Goal: Information Seeking & Learning: Learn about a topic

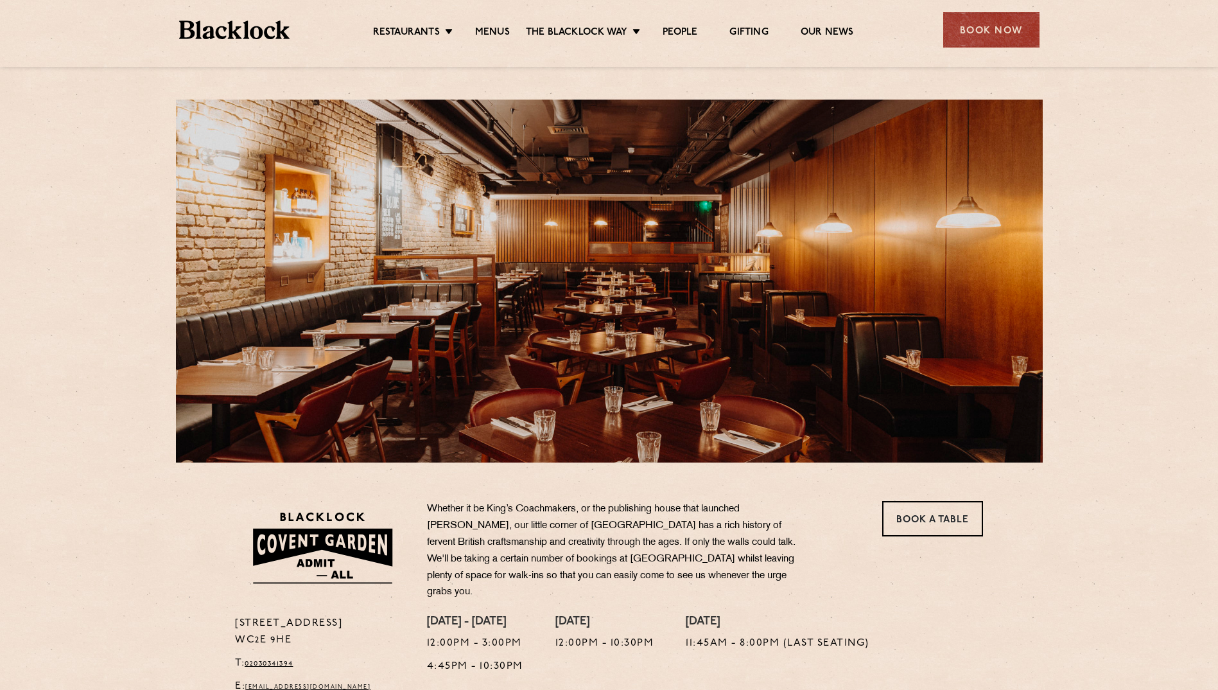
click at [493, 22] on ul "Restaurants Soho City Shoreditch Covent Garden Canary Wharf Manchester Birmingh…" at bounding box center [613, 30] width 647 height 21
click at [495, 37] on link "Menus" at bounding box center [492, 33] width 35 height 14
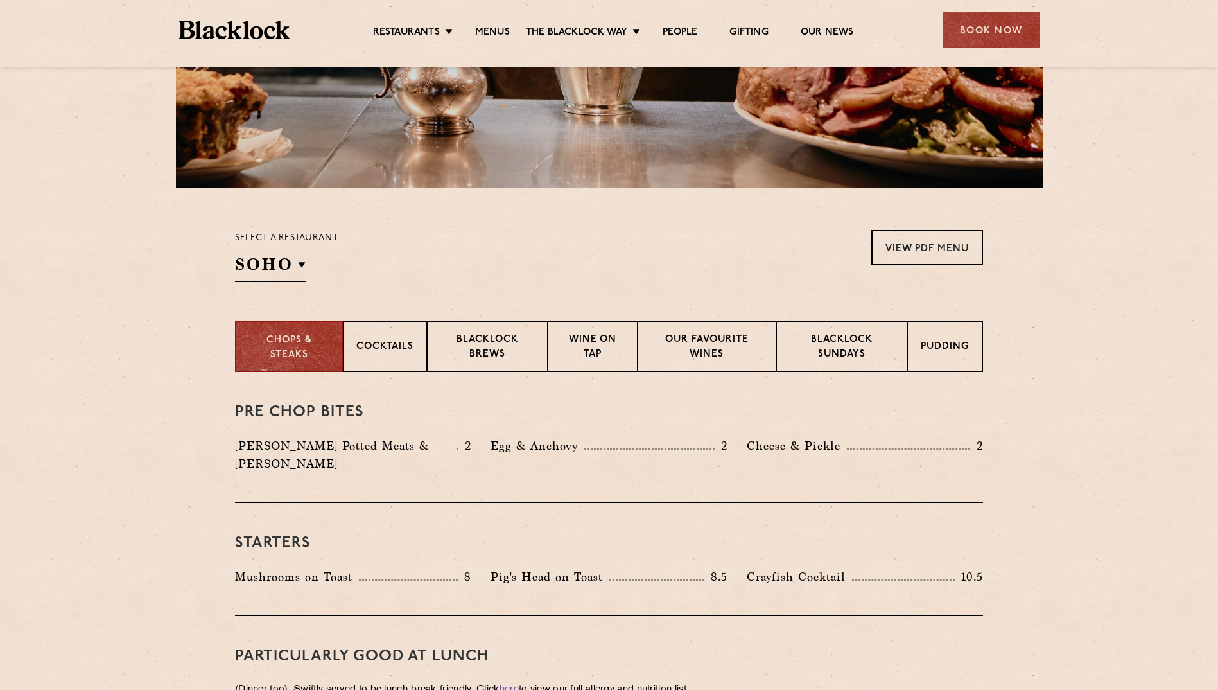
scroll to position [385, 0]
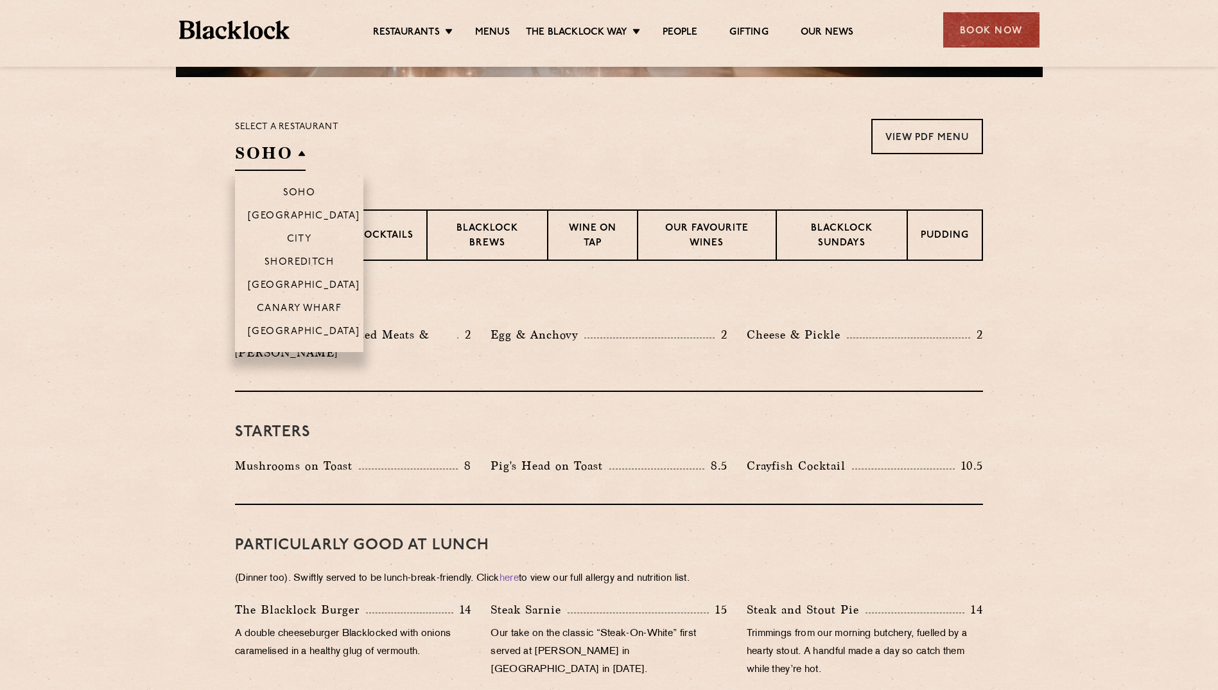
click at [317, 276] on li "[GEOGRAPHIC_DATA]" at bounding box center [299, 284] width 128 height 23
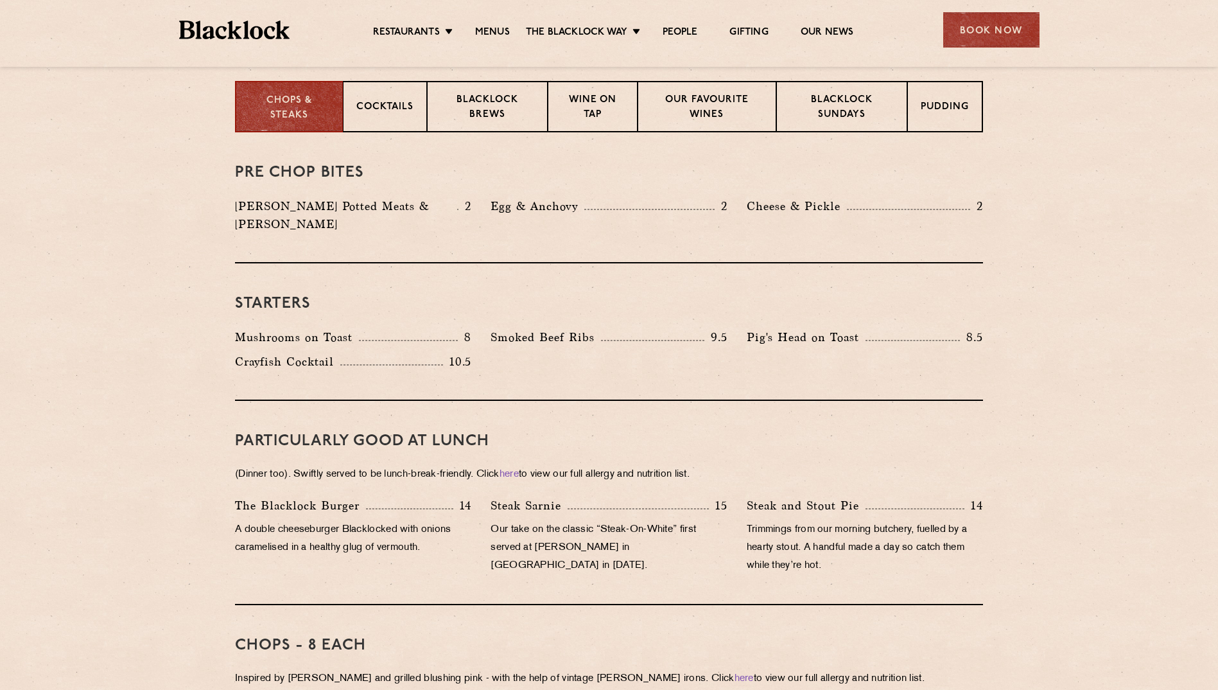
scroll to position [578, 0]
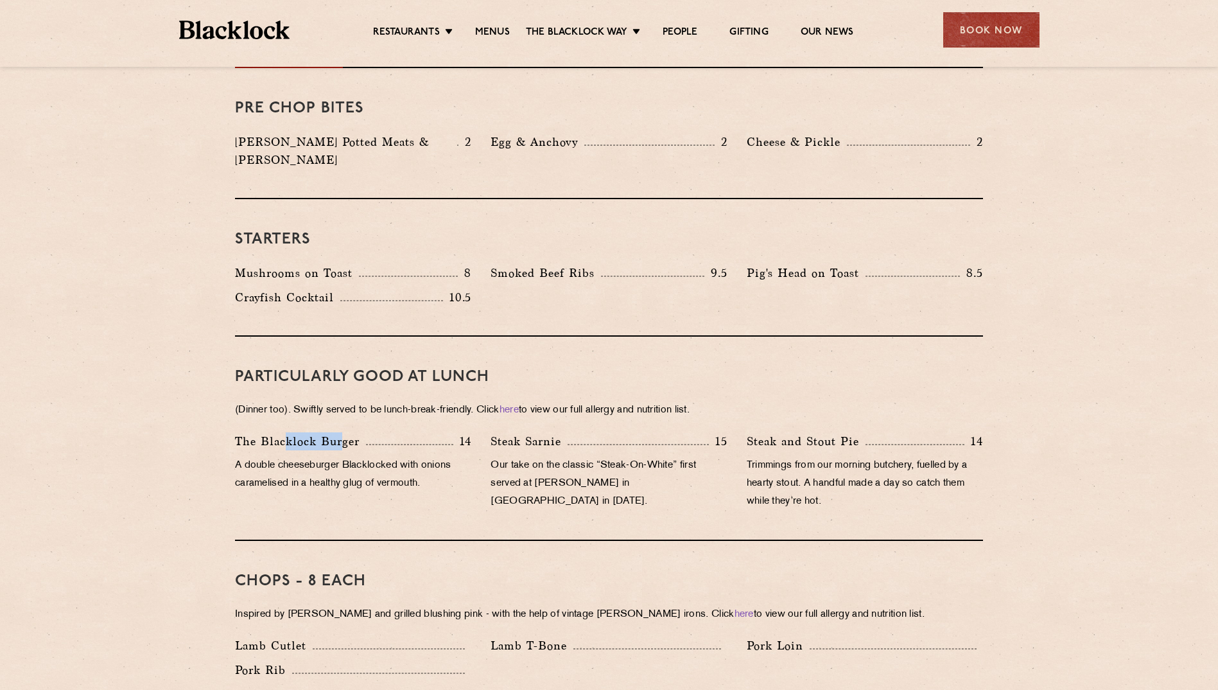
drag, startPoint x: 284, startPoint y: 428, endPoint x: 346, endPoint y: 428, distance: 61.7
click at [346, 432] on p "The Blacklock Burger" at bounding box center [300, 441] width 131 height 18
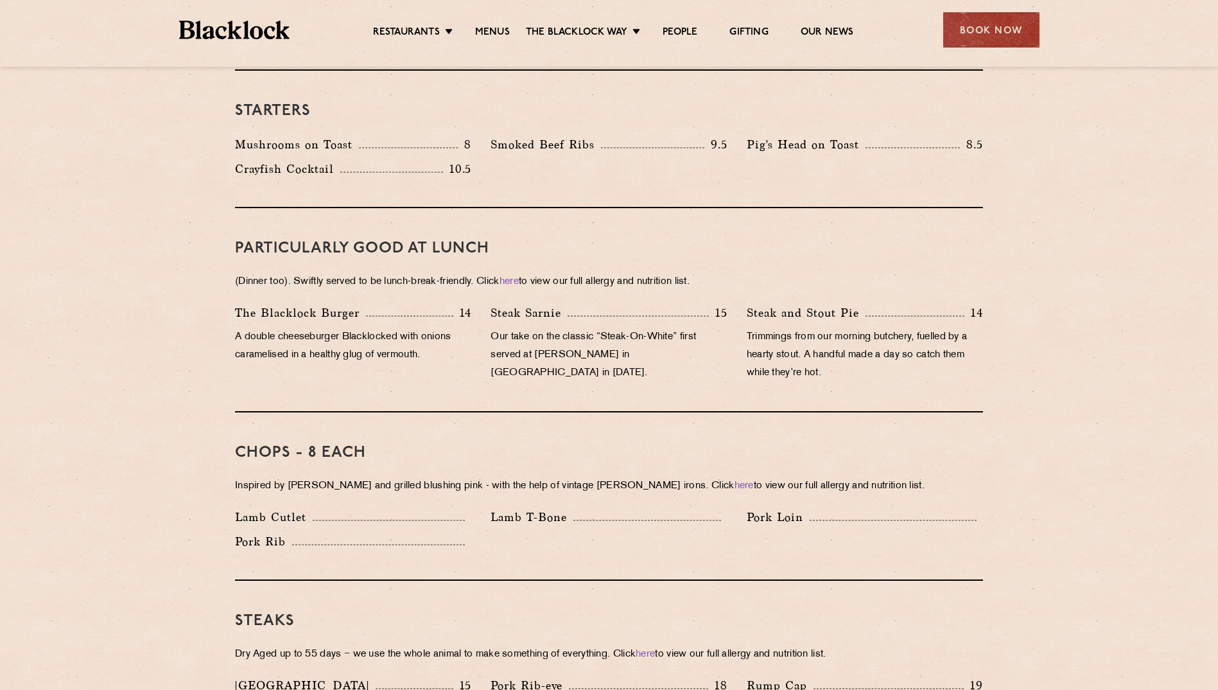
scroll to position [771, 0]
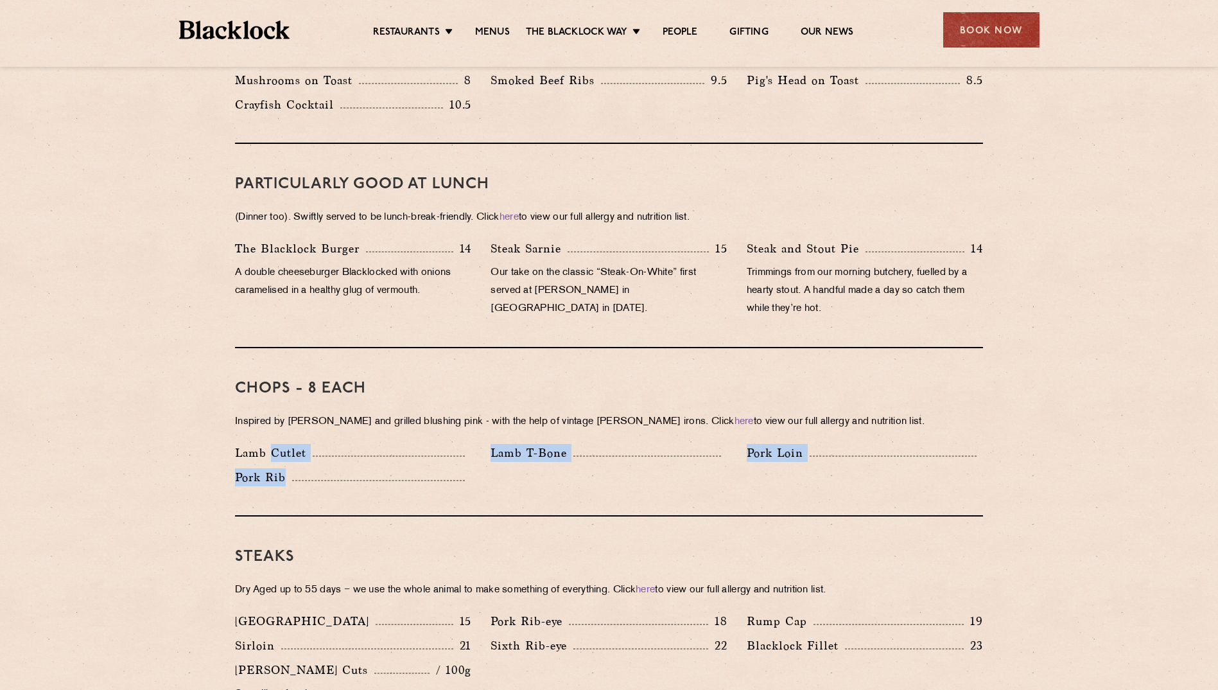
drag, startPoint x: 275, startPoint y: 439, endPoint x: 423, endPoint y: 459, distance: 149.7
click at [423, 459] on div "Lamb Cutlet Lamb T-Bone Pork Loin Pork Rib" at bounding box center [609, 468] width 768 height 49
click at [423, 468] on div "Pork Rib" at bounding box center [353, 477] width 236 height 18
drag, startPoint x: 269, startPoint y: 434, endPoint x: 272, endPoint y: 457, distance: 23.3
click at [272, 457] on div "Lamb Cutlet Lamb T-Bone Pork Loin Pork Rib" at bounding box center [609, 468] width 768 height 49
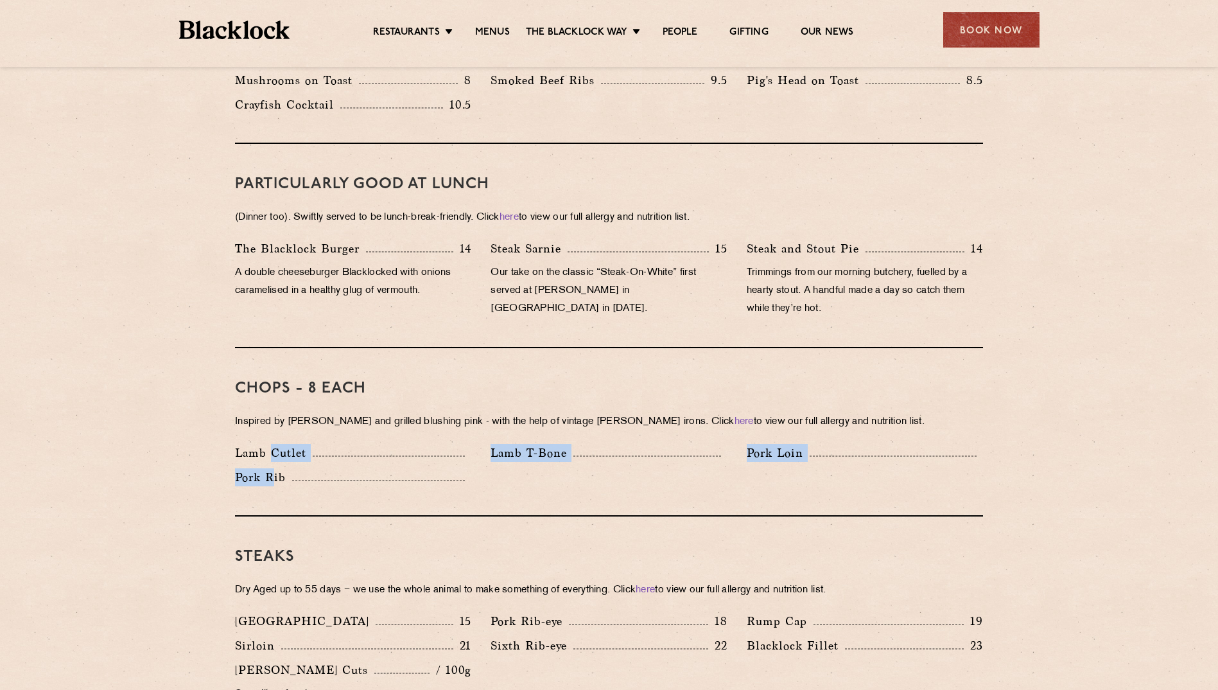
drag, startPoint x: 272, startPoint y: 457, endPoint x: 322, endPoint y: 465, distance: 50.1
click at [322, 468] on div "Pork Rib" at bounding box center [353, 477] width 236 height 18
drag, startPoint x: 265, startPoint y: 437, endPoint x: 267, endPoint y: 458, distance: 21.3
click at [267, 458] on div "Lamb Cutlet Lamb T-Bone Pork Loin Pork Rib" at bounding box center [609, 468] width 768 height 49
drag, startPoint x: 267, startPoint y: 458, endPoint x: 385, endPoint y: 469, distance: 118.1
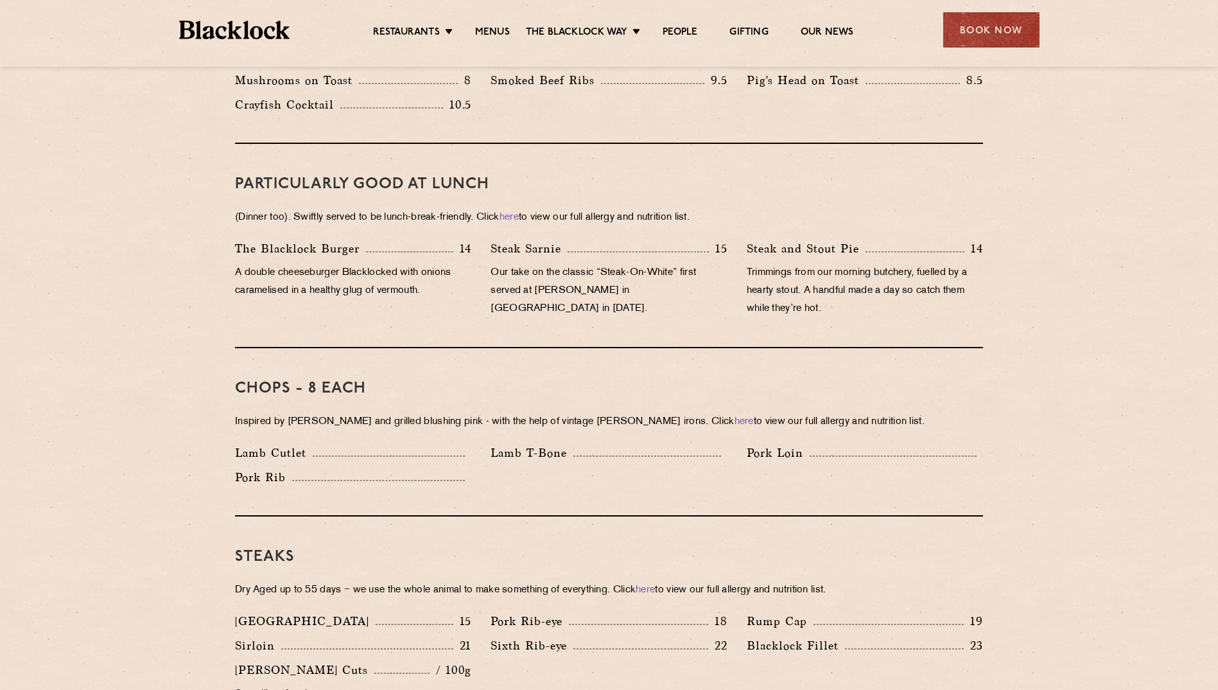
click at [385, 472] on div "Pork Rib" at bounding box center [353, 480] width 256 height 24
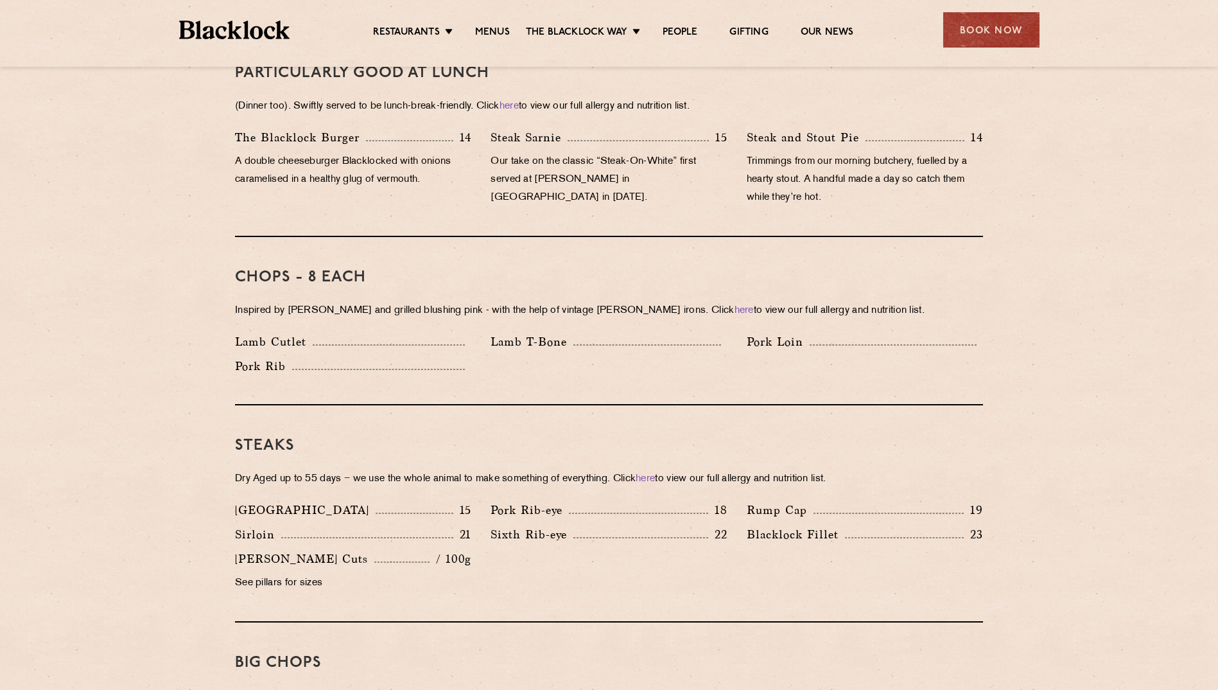
scroll to position [899, 0]
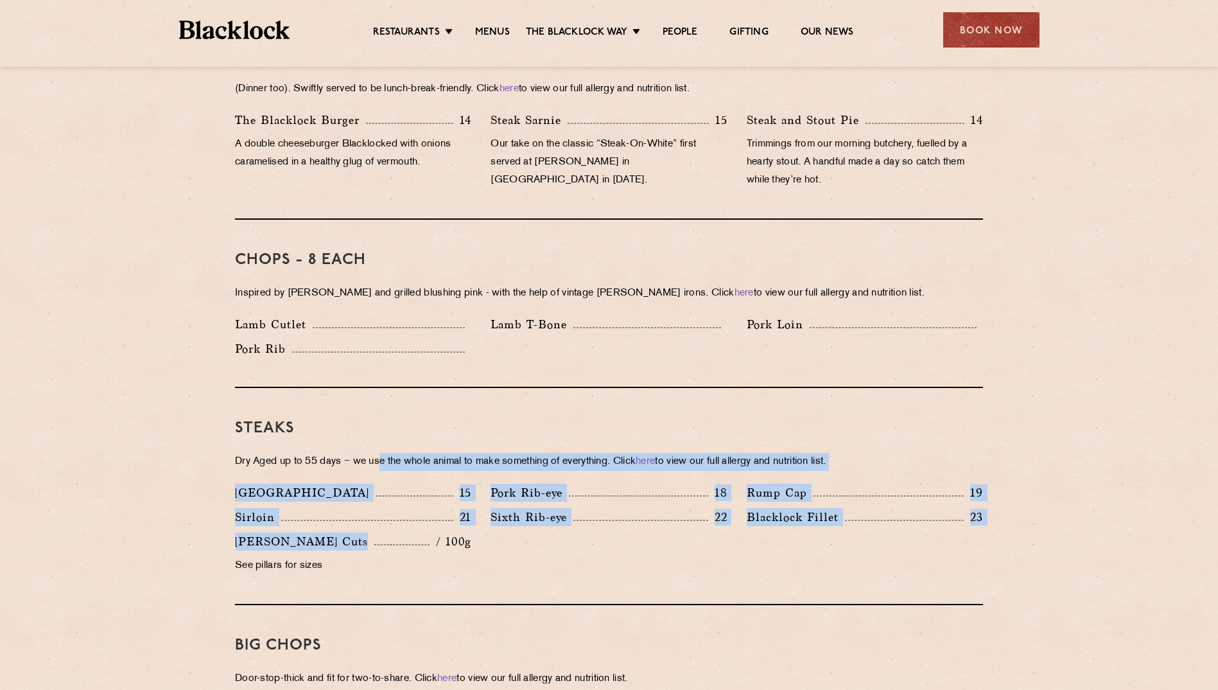
drag, startPoint x: 391, startPoint y: 439, endPoint x: 381, endPoint y: 531, distance: 92.4
click at [381, 531] on div "Steaks Dry Aged up to 55 days − we use the whole animal to make something of ev…" at bounding box center [609, 496] width 748 height 217
click at [307, 484] on div "[GEOGRAPHIC_DATA] 15" at bounding box center [353, 493] width 236 height 18
drag, startPoint x: 333, startPoint y: 482, endPoint x: 324, endPoint y: 473, distance: 11.8
click at [333, 484] on div "[GEOGRAPHIC_DATA] 15" at bounding box center [353, 493] width 236 height 18
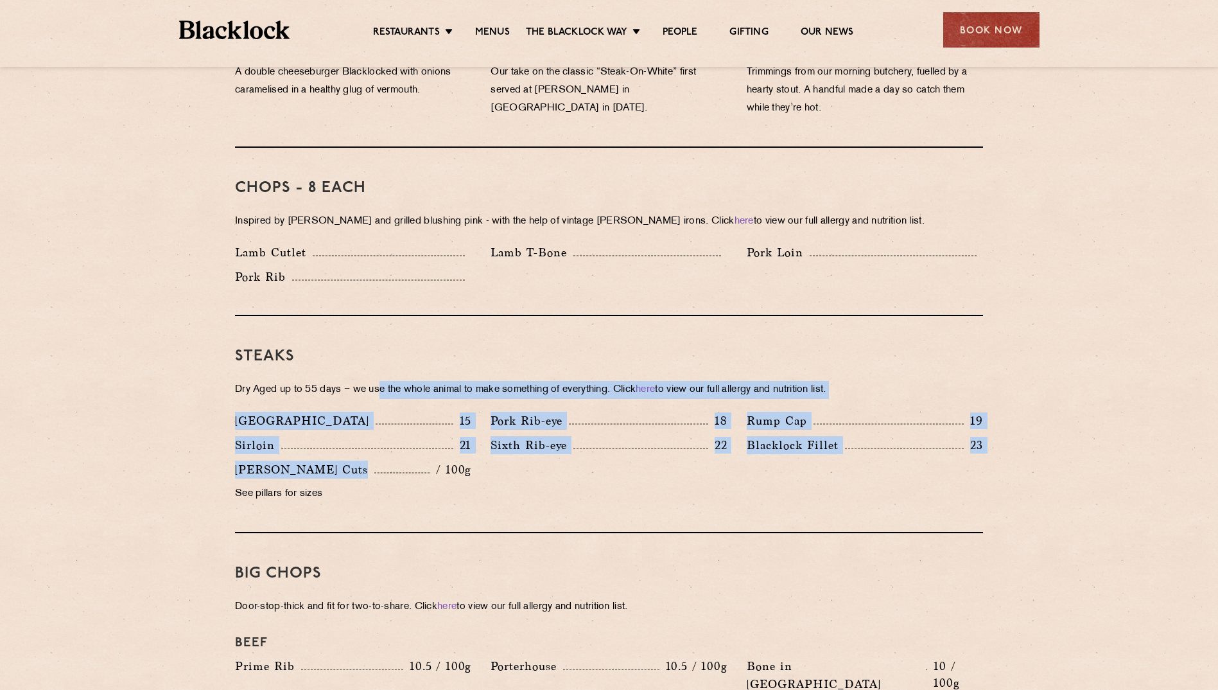
scroll to position [1092, 0]
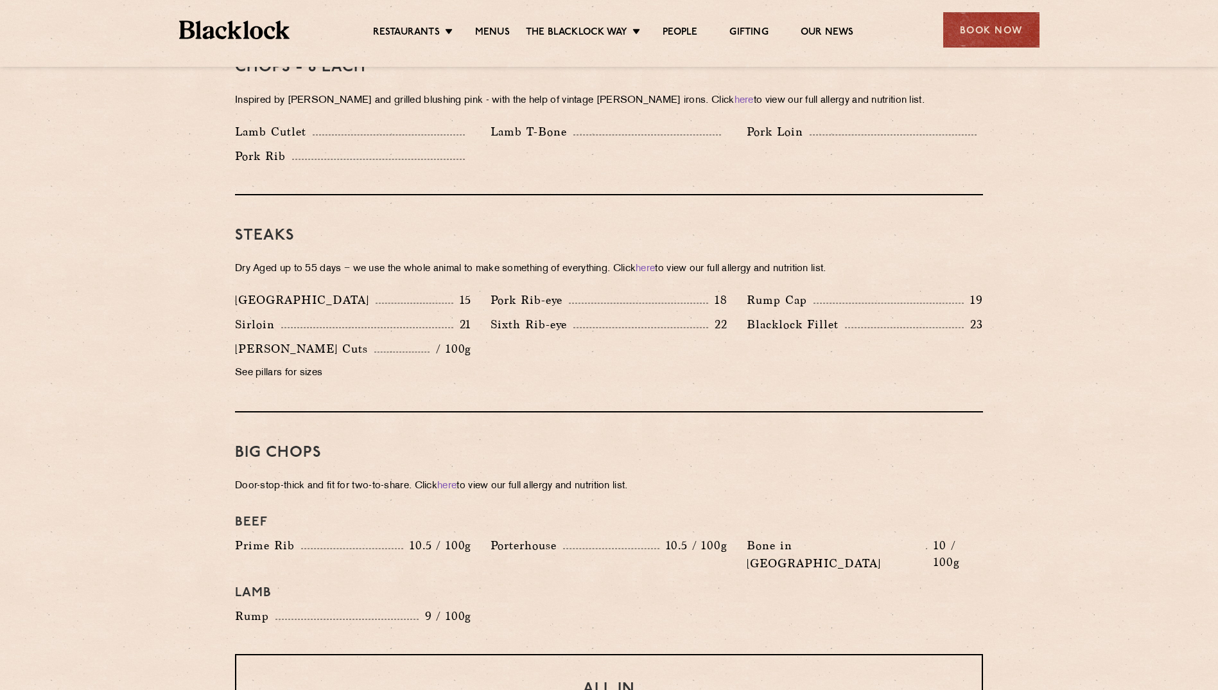
click at [313, 378] on div "Steaks Dry Aged up to 55 days − we use the whole animal to make something of ev…" at bounding box center [609, 303] width 748 height 217
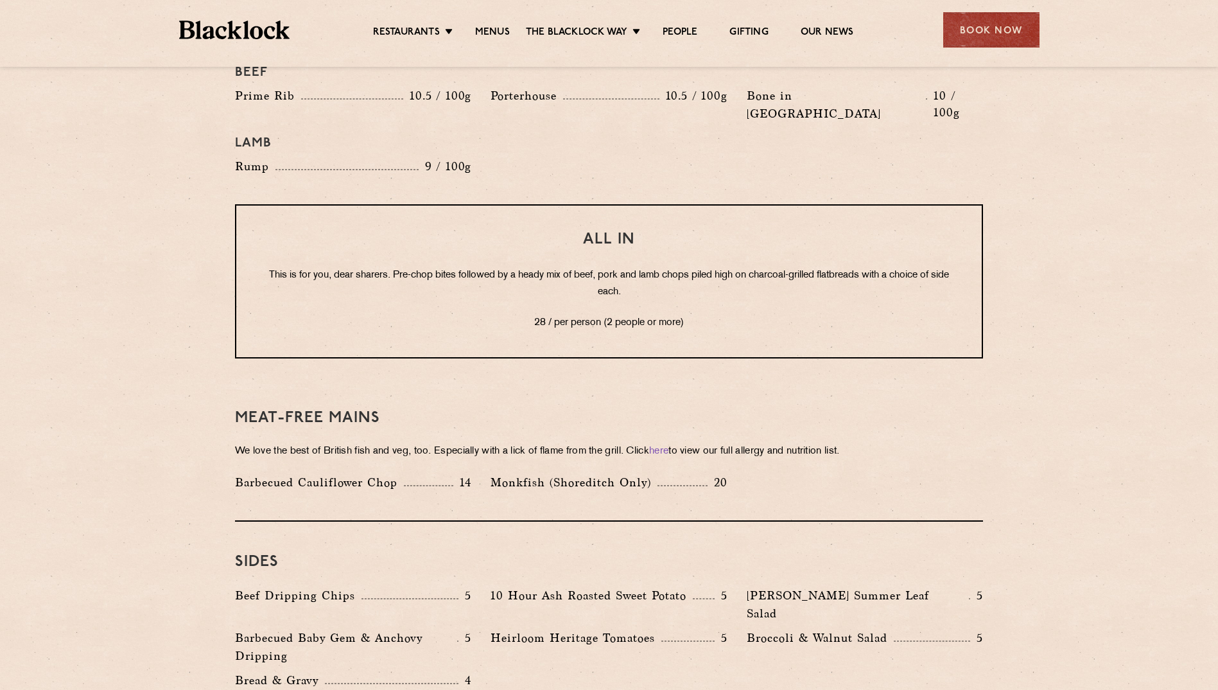
scroll to position [1606, 0]
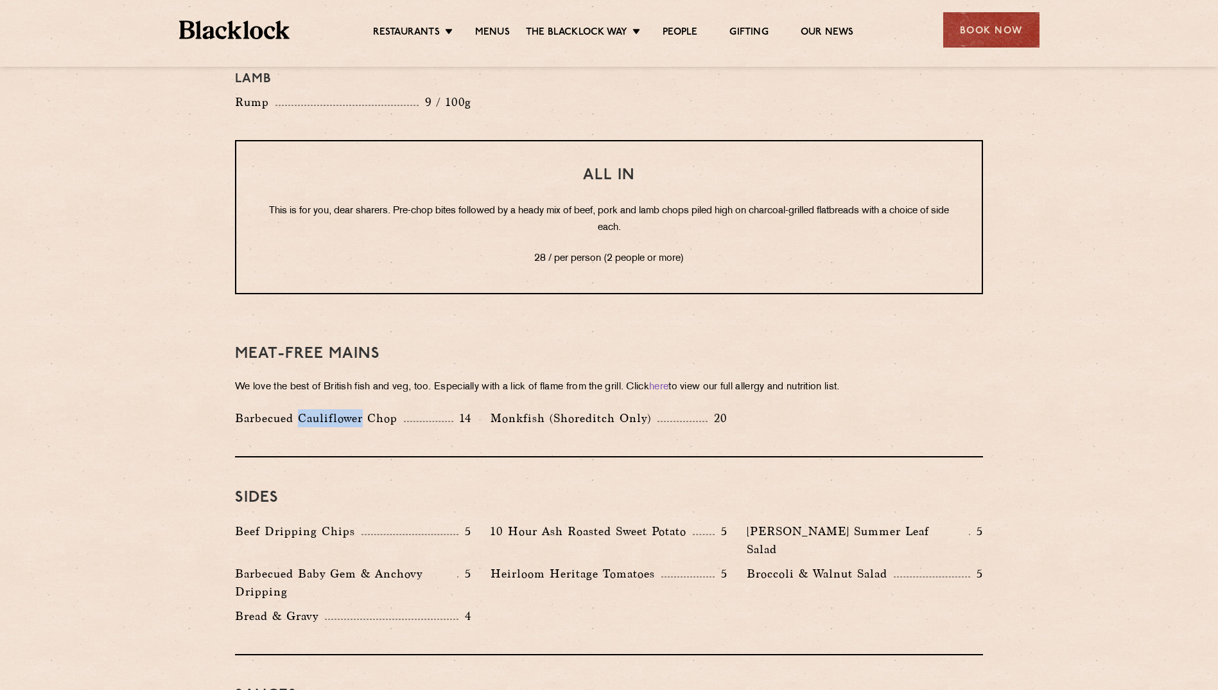
drag, startPoint x: 297, startPoint y: 388, endPoint x: 363, endPoint y: 394, distance: 65.8
click at [363, 409] on div "Barbecued Cauliflower Chop 14" at bounding box center [353, 421] width 256 height 24
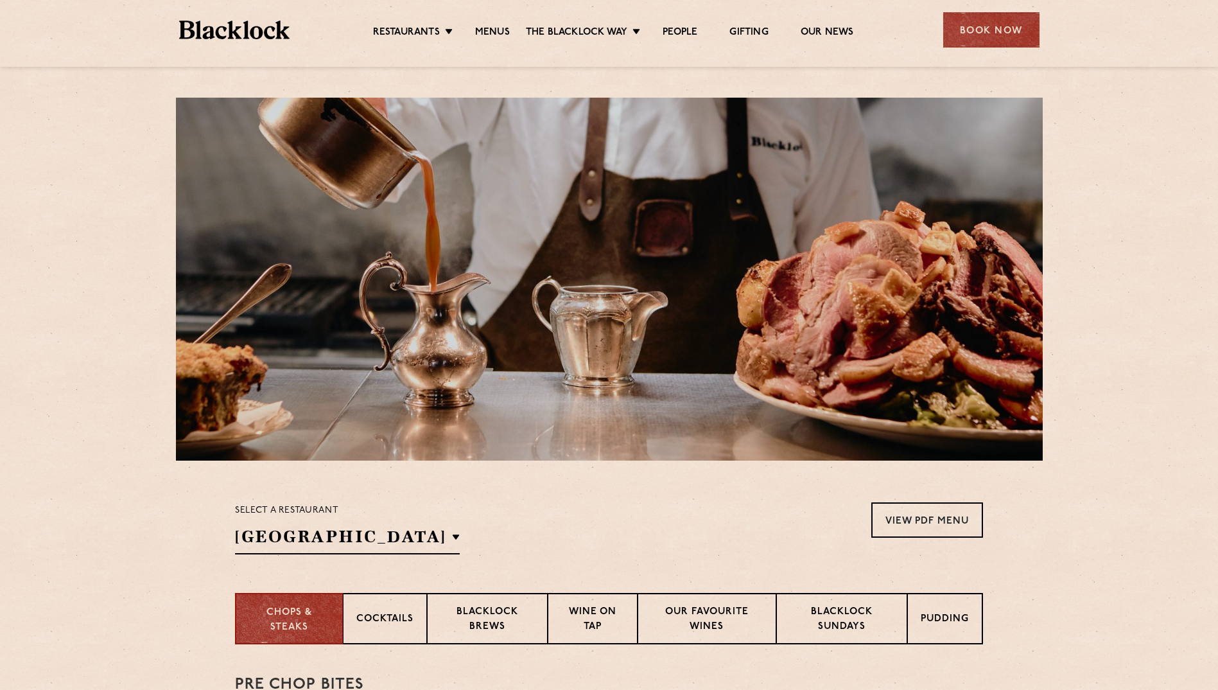
scroll to position [0, 0]
